Goal: Find contact information: Find contact information

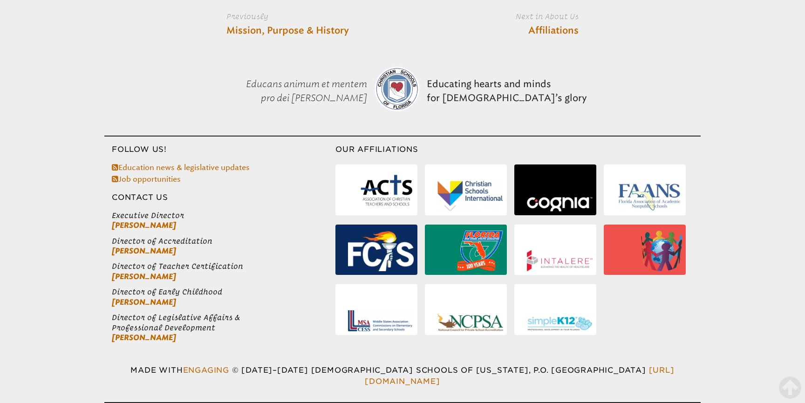
scroll to position [3368, 0]
click at [277, 375] on span "© [DATE]–[DATE] [DEMOGRAPHIC_DATA] Schools of [US_STATE] ," at bounding box center [382, 370] width 301 height 9
drag, startPoint x: 283, startPoint y: 377, endPoint x: 432, endPoint y: 381, distance: 149.6
click at [433, 375] on span "© [DATE]–[DATE] [DEMOGRAPHIC_DATA] Schools of [US_STATE] ," at bounding box center [382, 370] width 301 height 9
copy span "[DEMOGRAPHIC_DATA] Schools of [US_STATE]"
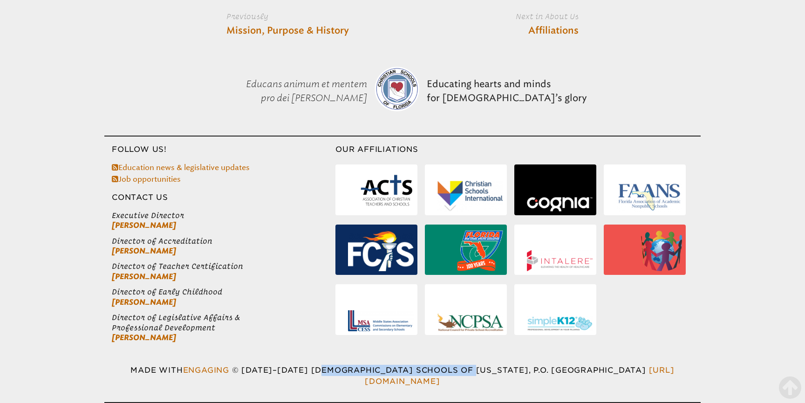
click at [448, 375] on span "© [DATE]–[DATE] [DEMOGRAPHIC_DATA] Schools of [US_STATE] ," at bounding box center [382, 370] width 301 height 9
drag, startPoint x: 448, startPoint y: 377, endPoint x: 506, endPoint y: 377, distance: 58.2
click at [504, 377] on p "Made with Engaging © [DATE]–[DATE] [DEMOGRAPHIC_DATA] Schools of [US_STATE] , P…" at bounding box center [402, 376] width 596 height 22
copy span "P.O. Box 727"
click at [534, 375] on span "P.O. [GEOGRAPHIC_DATA]" at bounding box center [590, 370] width 113 height 9
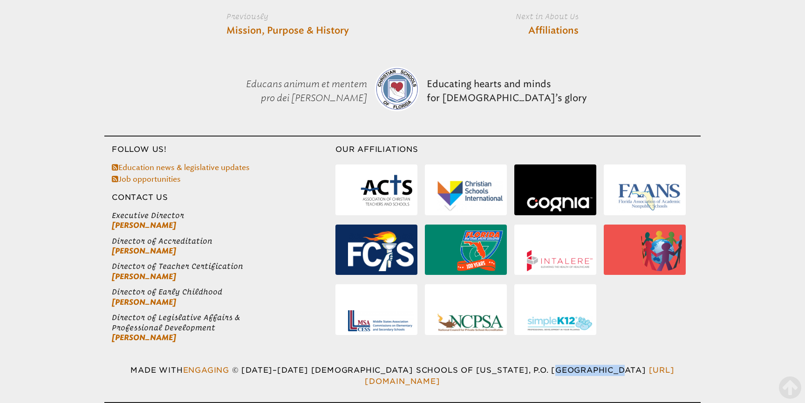
click at [534, 375] on span "P.O. [GEOGRAPHIC_DATA]" at bounding box center [590, 370] width 113 height 9
copy span "Lecanto"
click at [586, 375] on span "P.O. [GEOGRAPHIC_DATA]" at bounding box center [590, 370] width 113 height 9
copy span "34460"
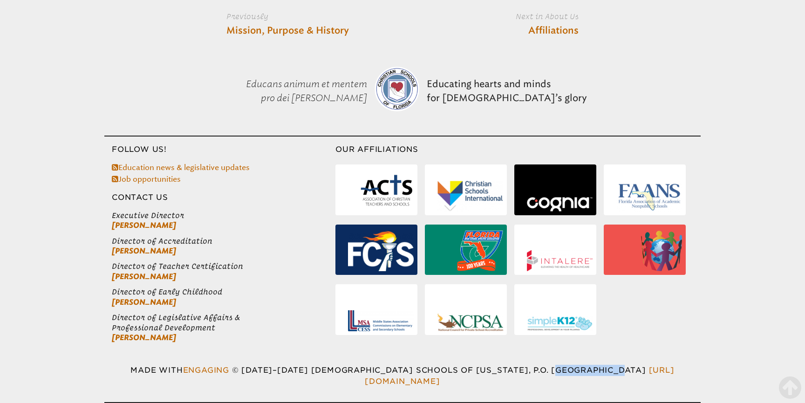
click at [104, 211] on ul "Executive Director [PERSON_NAME] Director of Accreditation [PERSON_NAME] Direct…" at bounding box center [219, 277] width 231 height 132
drag, startPoint x: 82, startPoint y: 206, endPoint x: 312, endPoint y: 210, distance: 230.7
click at [155, 211] on ul "Executive Director [PERSON_NAME] Director of Accreditation [PERSON_NAME] Direct…" at bounding box center [219, 277] width 231 height 132
copy span "Executive Director"
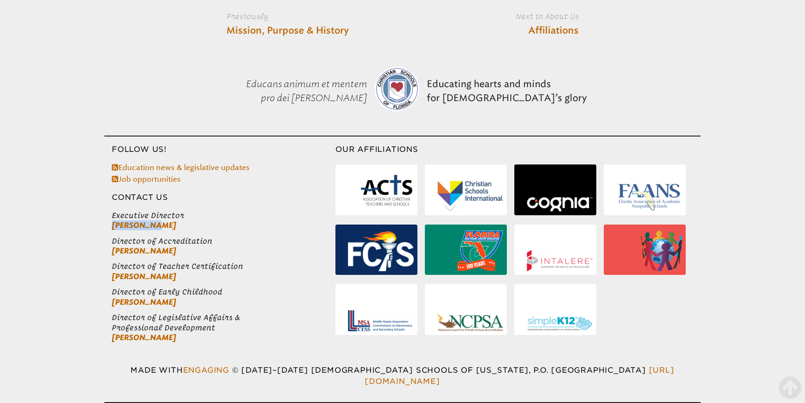
drag, startPoint x: 70, startPoint y: 212, endPoint x: 137, endPoint y: 219, distance: 67.4
click at [136, 219] on ul "Executive Director [PERSON_NAME] Director of Accreditation [PERSON_NAME] Direct…" at bounding box center [219, 277] width 231 height 132
copy link "[PERSON_NAME]"
click at [104, 299] on ul "Executive Director [PERSON_NAME] Director of Accreditation [PERSON_NAME] Direct…" at bounding box center [219, 277] width 231 height 132
drag, startPoint x: 82, startPoint y: 301, endPoint x: 132, endPoint y: 301, distance: 50.3
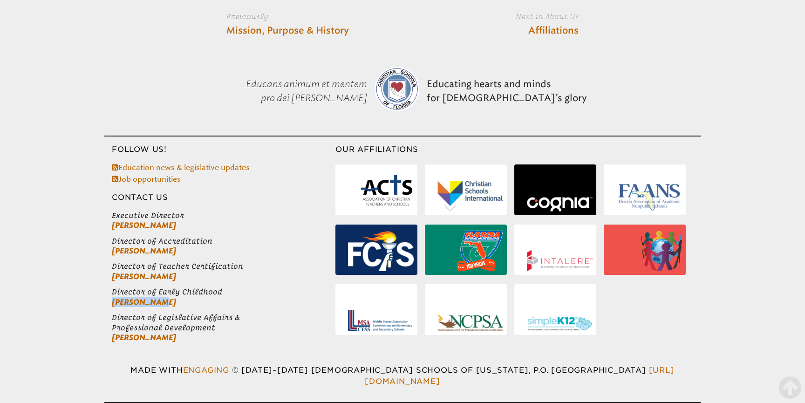
click at [130, 303] on ul "Executive Director [PERSON_NAME] Director of Accreditation [PERSON_NAME] Direct…" at bounding box center [219, 277] width 231 height 132
copy link "[PERSON_NAME]"
click at [112, 262] on span "Director of Teacher Certification" at bounding box center [224, 266] width 224 height 10
drag, startPoint x: 90, startPoint y: 261, endPoint x: 137, endPoint y: 274, distance: 48.6
click at [155, 262] on span "Director of Teacher Certification" at bounding box center [224, 266] width 224 height 10
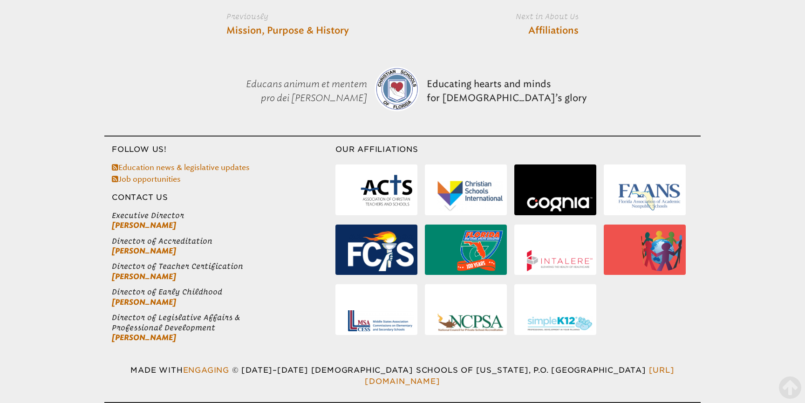
click at [67, 289] on div "Follow Us! Education news & legislative updates Job opportunities Contact Us Ex…" at bounding box center [402, 270] width 805 height 268
drag, startPoint x: 81, startPoint y: 289, endPoint x: 212, endPoint y: 293, distance: 131.5
click at [211, 293] on ul "Executive Director [PERSON_NAME] Director of Accreditation [PERSON_NAME] Direct…" at bounding box center [219, 277] width 231 height 132
copy span "Director of Early Childhood"
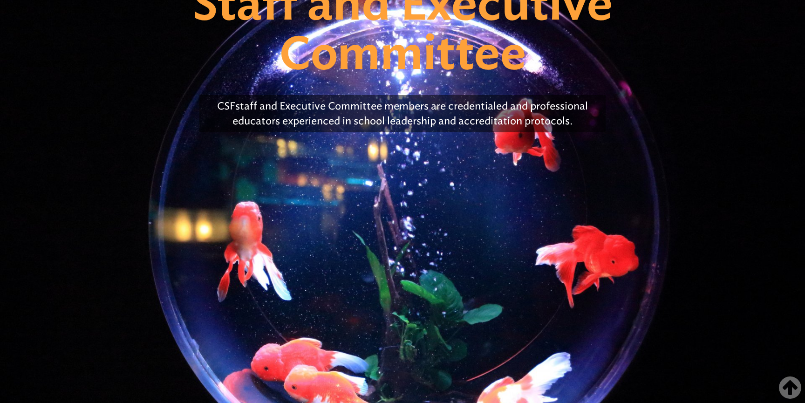
scroll to position [0, 0]
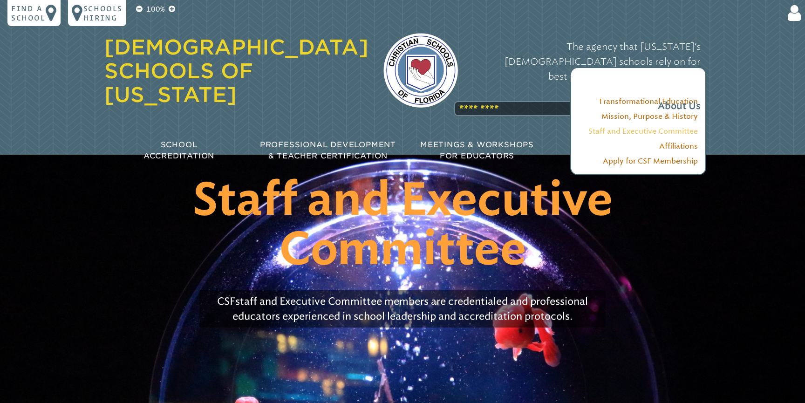
click at [683, 136] on link "Staff and Executive Committee" at bounding box center [644, 131] width 110 height 9
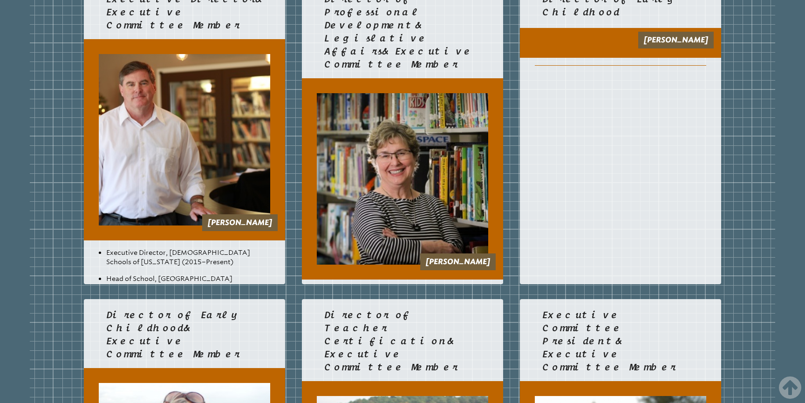
scroll to position [750, 0]
